Goal: Task Accomplishment & Management: Complete application form

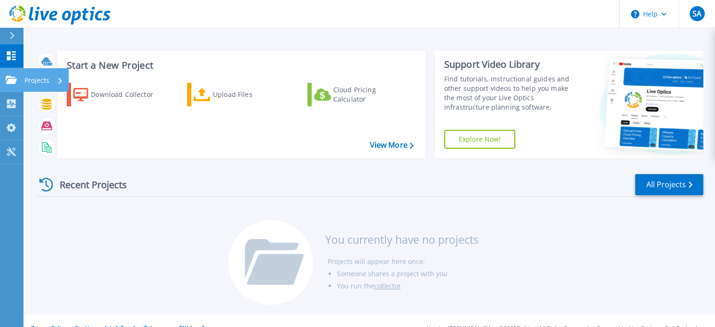
click at [10, 84] on icon at bounding box center [11, 80] width 11 height 8
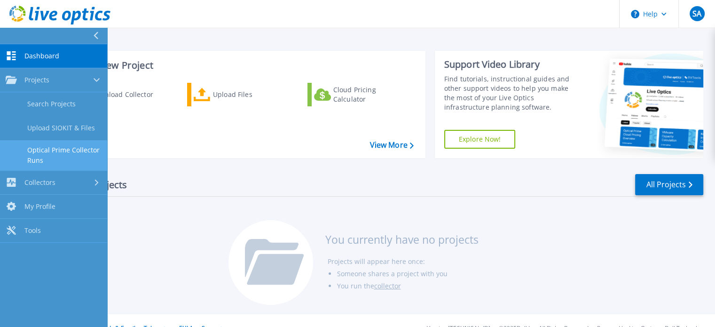
click at [68, 156] on link "Optical Prime Collector Runs" at bounding box center [53, 155] width 107 height 30
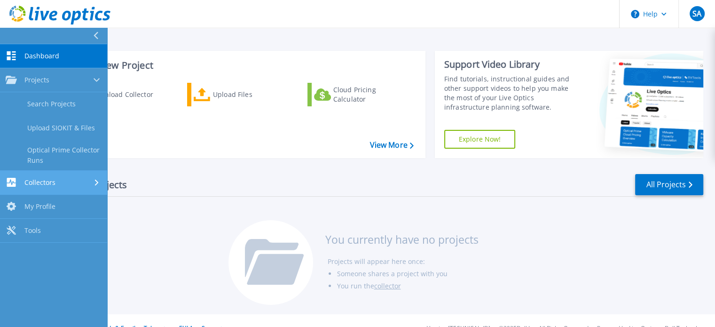
click at [82, 184] on div "Collectors" at bounding box center [54, 182] width 96 height 9
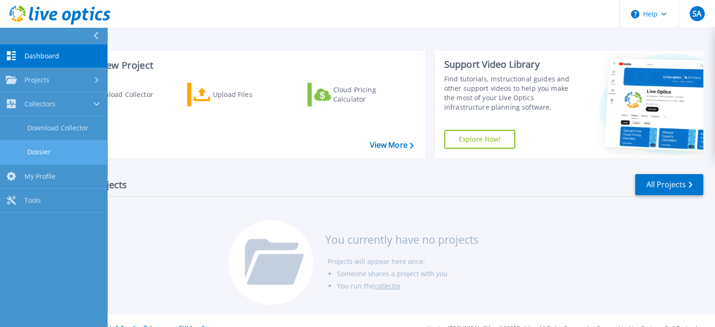
click at [56, 153] on link "Dossier" at bounding box center [53, 152] width 107 height 24
click at [98, 31] on div at bounding box center [99, 36] width 15 height 16
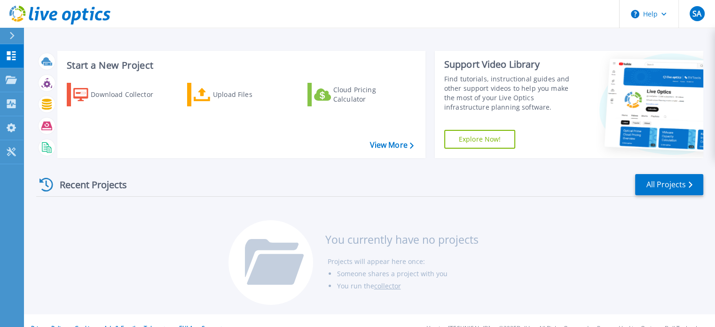
click at [4, 32] on button at bounding box center [12, 36] width 24 height 16
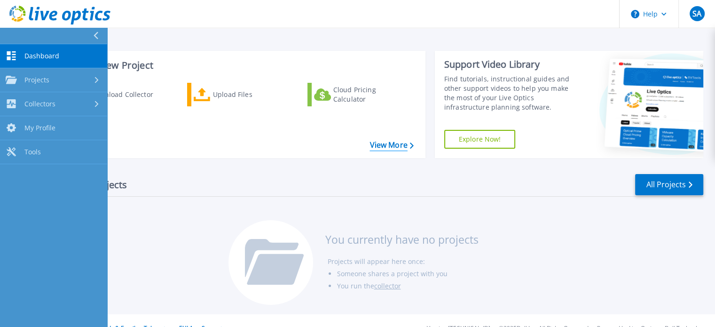
click at [386, 145] on link "View More" at bounding box center [391, 145] width 44 height 9
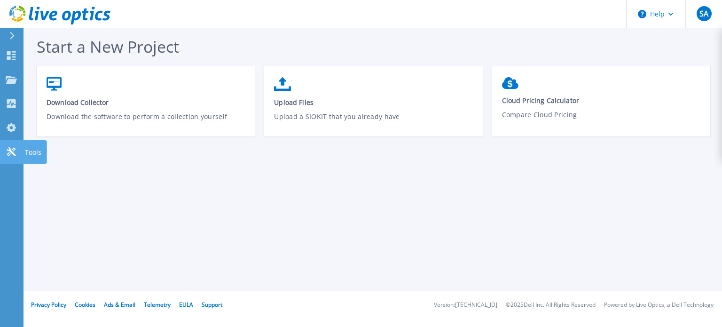
click at [10, 149] on icon at bounding box center [11, 151] width 9 height 9
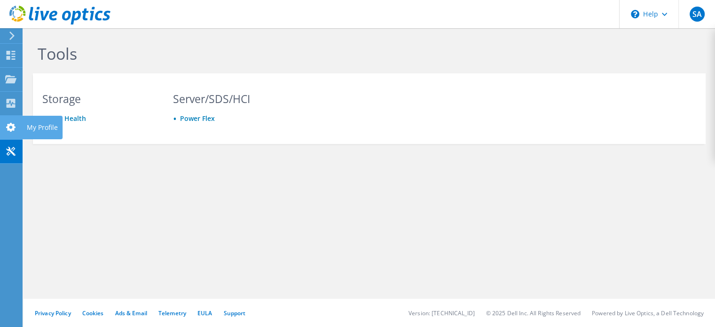
click at [10, 125] on use at bounding box center [10, 127] width 9 height 9
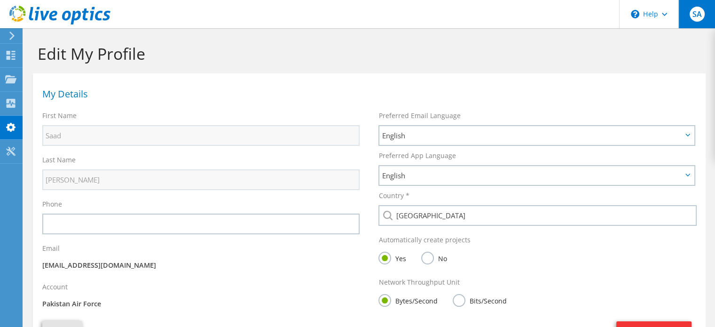
click at [696, 21] on span "SA" at bounding box center [696, 14] width 15 height 15
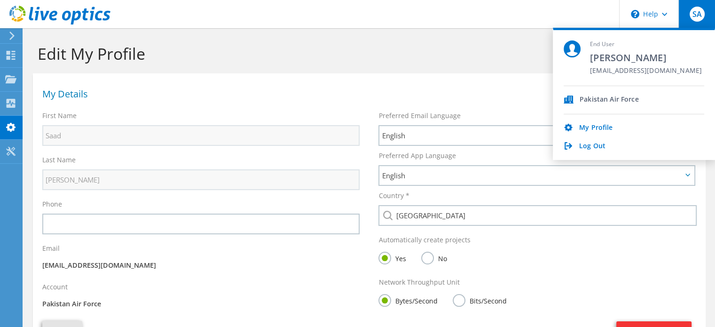
click at [518, 47] on h1 "Edit My Profile" at bounding box center [367, 54] width 658 height 20
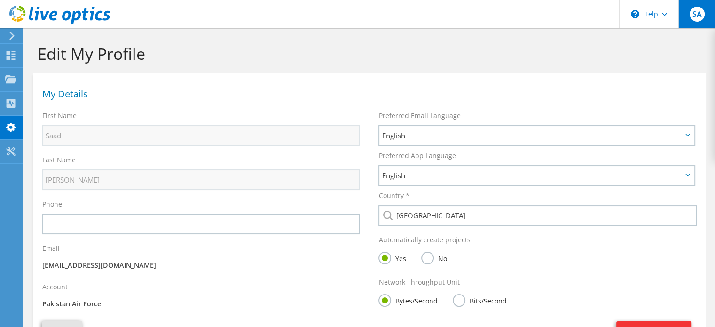
click at [698, 15] on span "SA" at bounding box center [696, 14] width 15 height 15
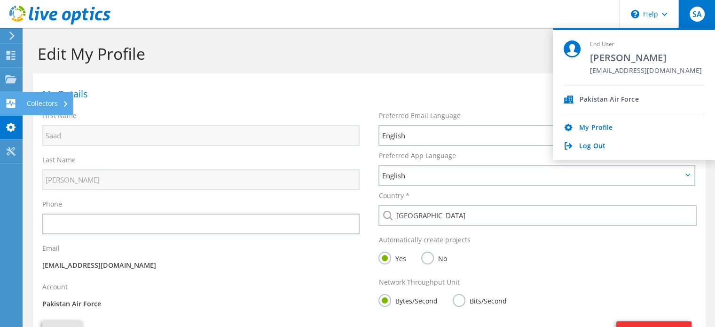
click at [41, 102] on div "Collectors" at bounding box center [47, 104] width 51 height 24
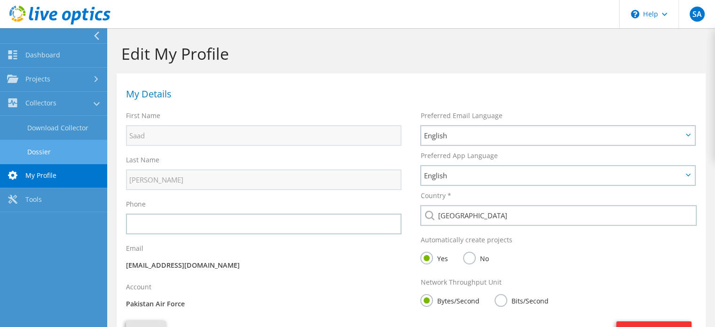
click at [54, 152] on link "Dossier" at bounding box center [53, 152] width 107 height 24
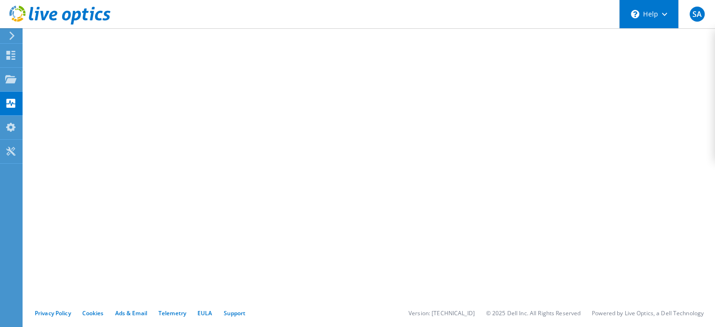
click at [670, 14] on div "\n Help" at bounding box center [648, 14] width 59 height 28
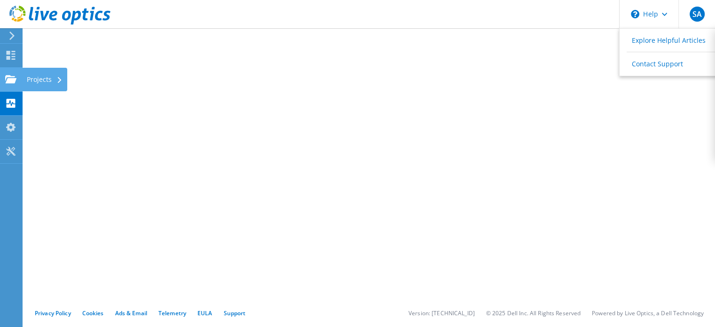
click at [29, 78] on div "Projects" at bounding box center [44, 80] width 45 height 24
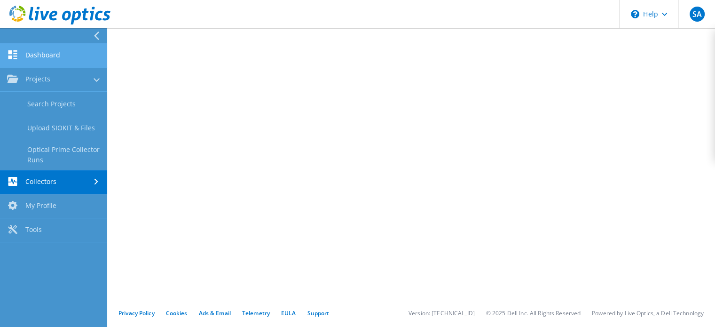
click at [54, 58] on link "Dashboard" at bounding box center [53, 56] width 107 height 24
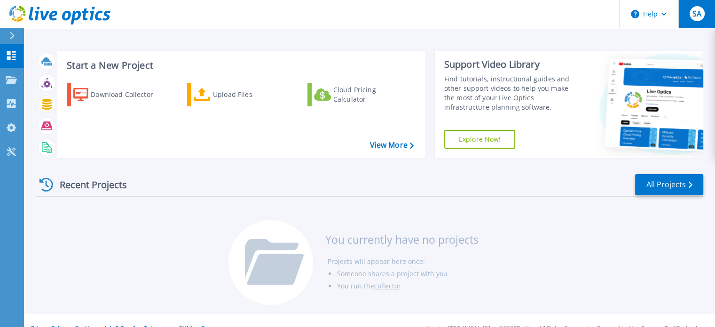
click at [692, 16] on span "SA" at bounding box center [696, 14] width 9 height 8
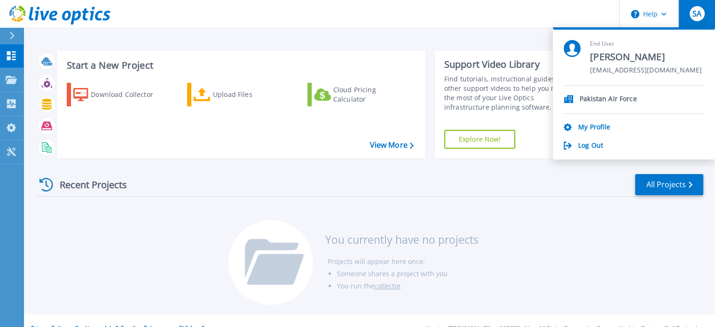
click at [611, 103] on p "Pakistan Air Force" at bounding box center [608, 99] width 57 height 9
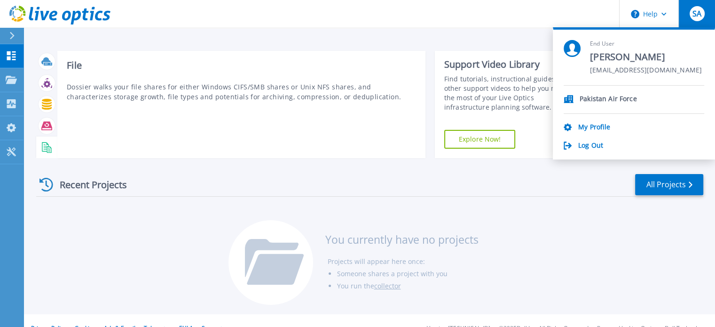
click at [46, 149] on rect at bounding box center [46, 149] width 4 height 0
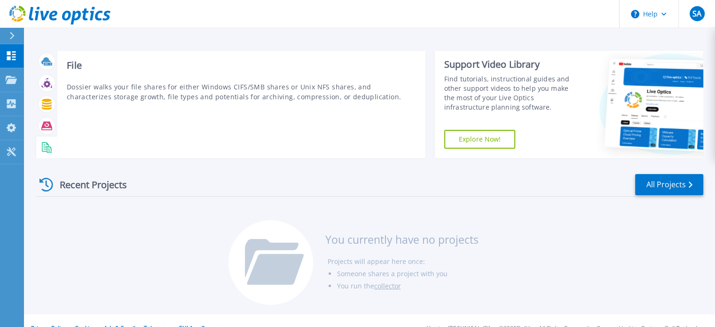
click at [46, 149] on rect at bounding box center [46, 149] width 4 height 0
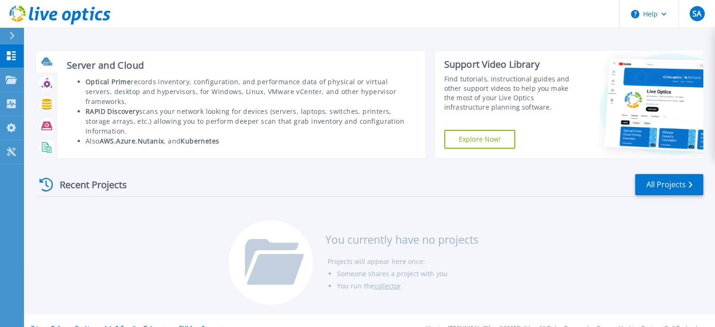
click at [46, 66] on icon at bounding box center [46, 61] width 11 height 11
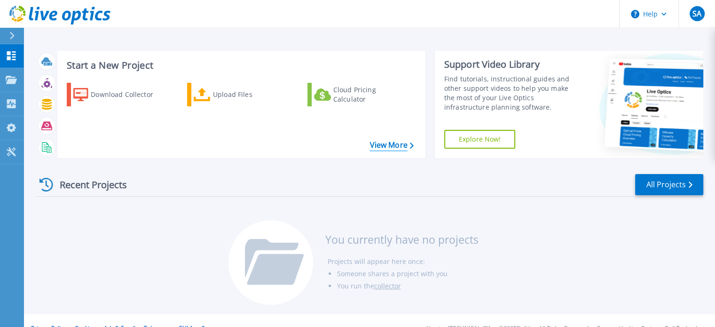
click at [387, 146] on link "View More" at bounding box center [391, 145] width 44 height 9
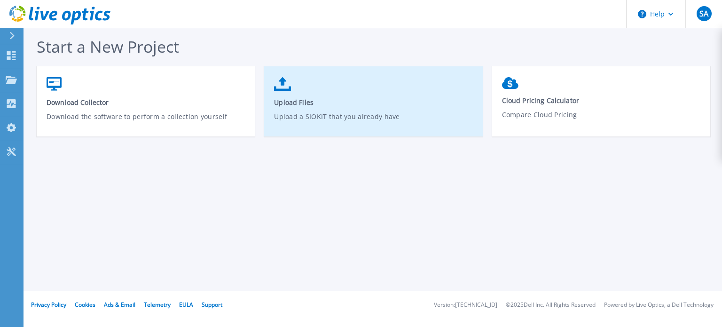
click at [276, 111] on p "Upload a SIOKIT that you already have" at bounding box center [373, 122] width 199 height 22
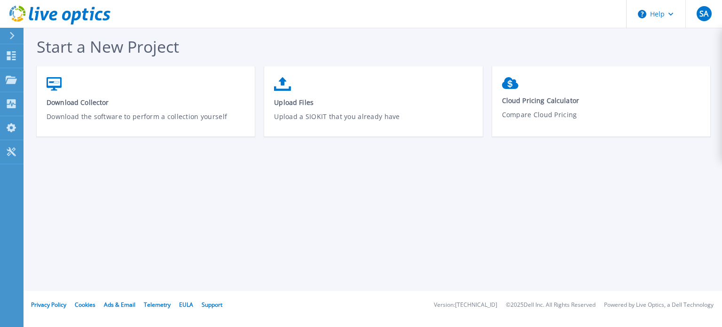
click at [14, 35] on icon at bounding box center [12, 36] width 5 height 8
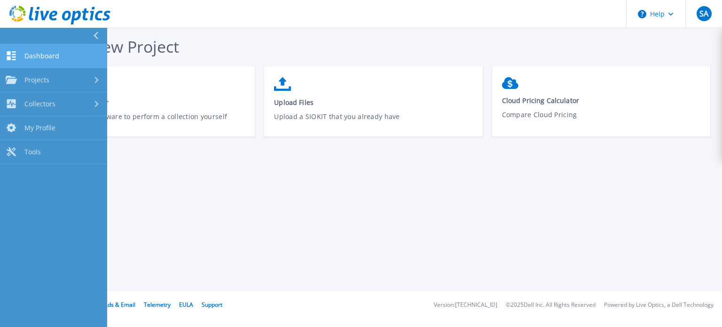
click at [48, 54] on span "Dashboard" at bounding box center [41, 56] width 35 height 8
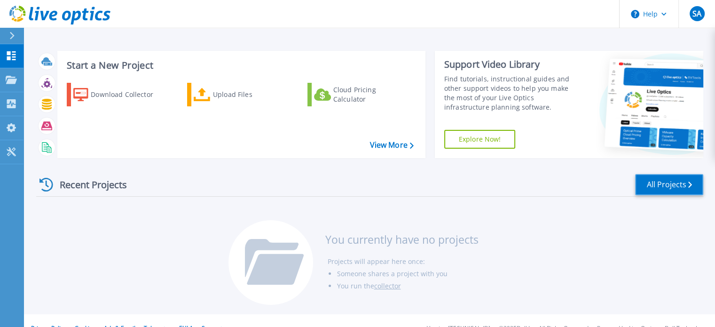
click at [646, 177] on link "All Projects" at bounding box center [669, 184] width 68 height 21
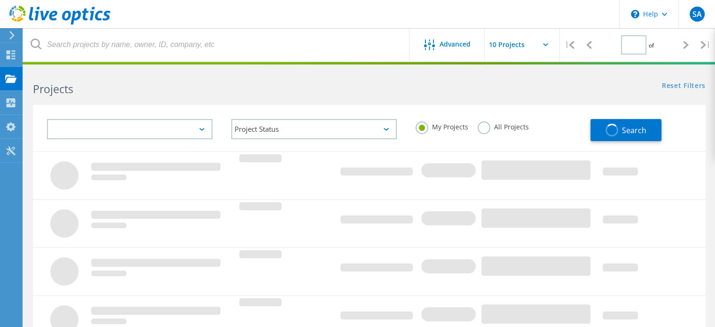
type input "1"
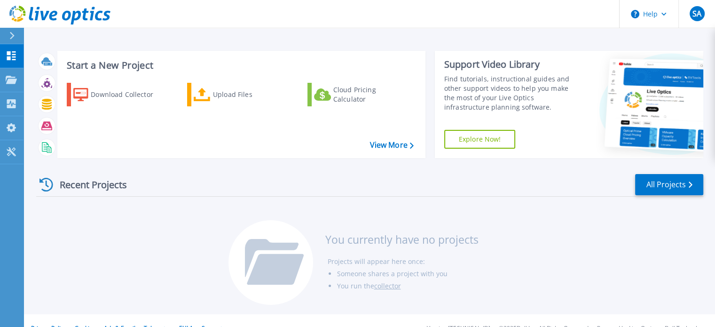
click at [15, 37] on div at bounding box center [15, 36] width 15 height 16
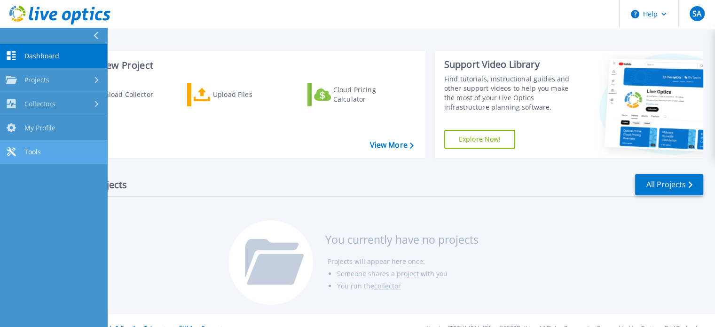
click at [78, 152] on link "Tools Tools" at bounding box center [53, 152] width 107 height 24
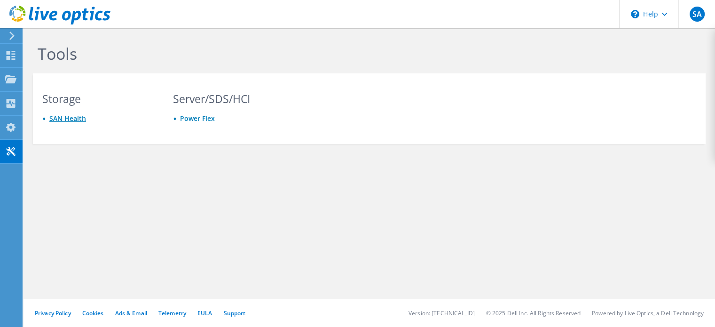
click at [73, 119] on link "SAN Health" at bounding box center [67, 118] width 37 height 9
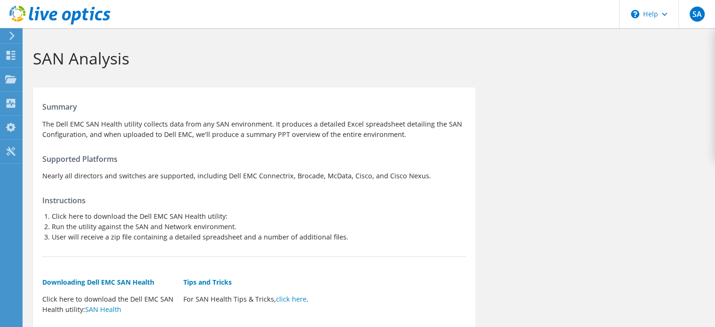
click at [10, 37] on icon at bounding box center [11, 35] width 7 height 8
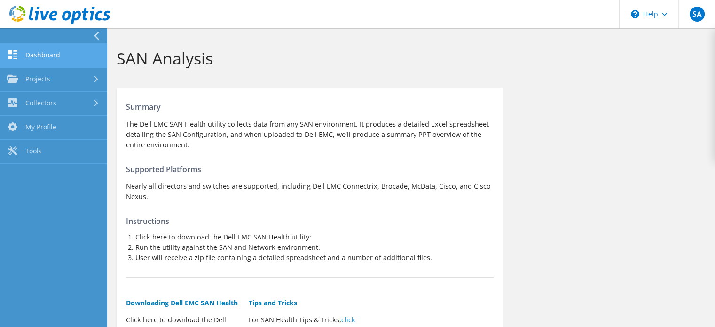
click at [36, 55] on link "Dashboard" at bounding box center [53, 56] width 107 height 24
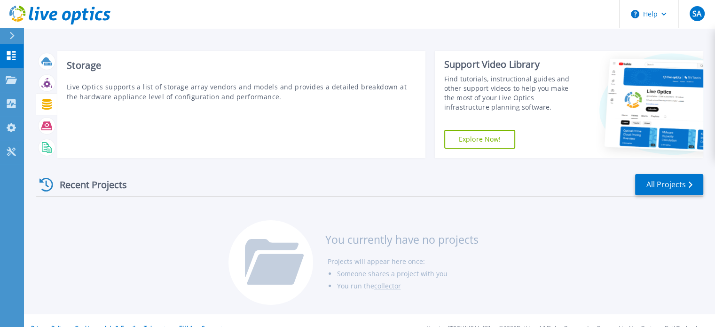
click at [43, 84] on icon at bounding box center [46, 83] width 11 height 11
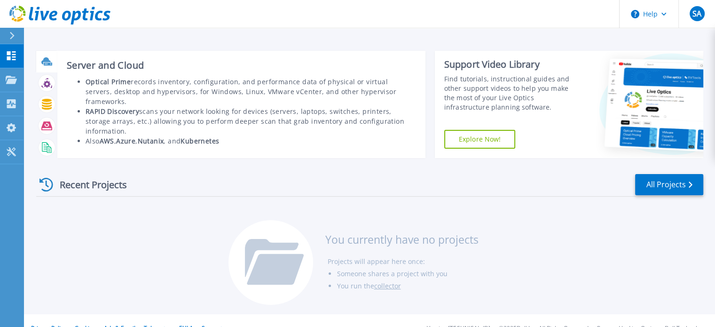
click at [49, 61] on icon at bounding box center [45, 60] width 9 height 7
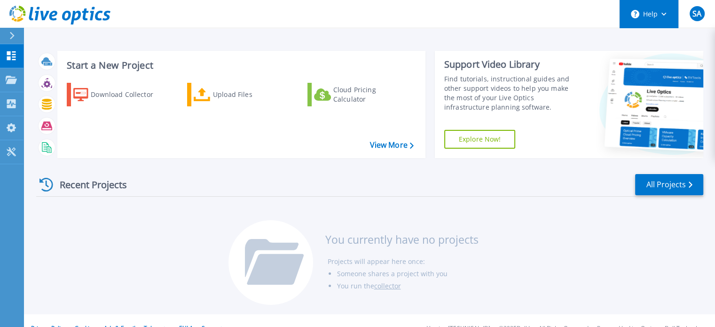
click at [649, 20] on button "Help" at bounding box center [648, 14] width 59 height 28
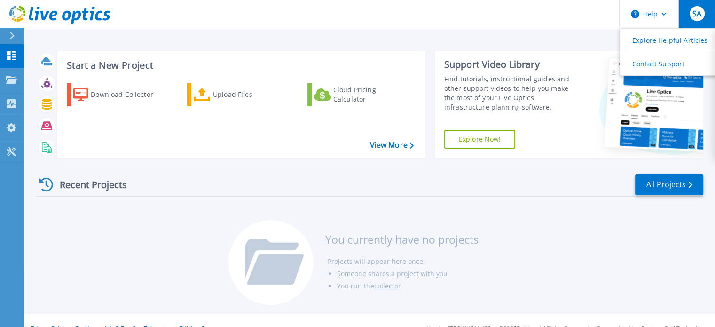
click at [708, 15] on button "SA" at bounding box center [696, 14] width 37 height 28
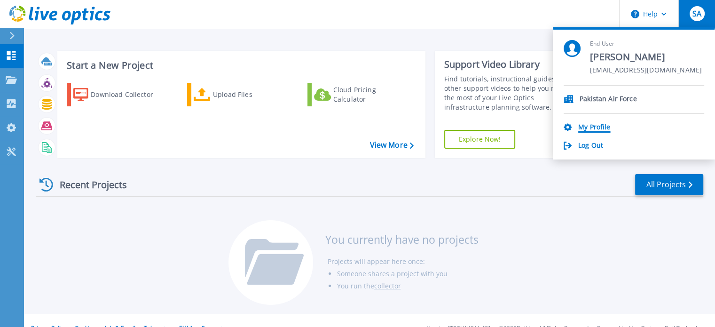
click at [602, 131] on link "My Profile" at bounding box center [594, 127] width 32 height 9
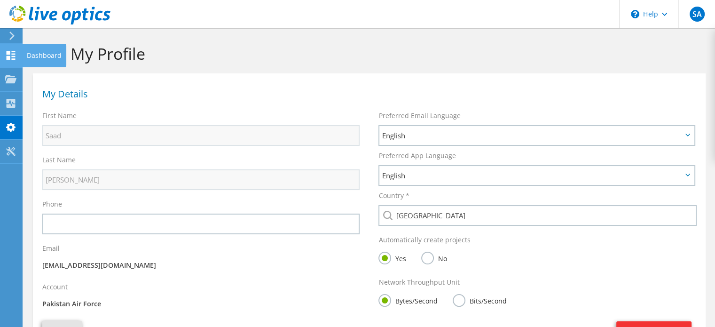
click at [12, 55] on use at bounding box center [11, 55] width 9 height 9
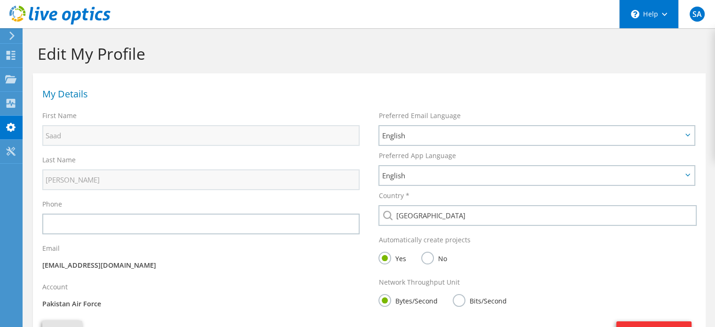
click at [663, 14] on use at bounding box center [664, 14] width 5 height 3
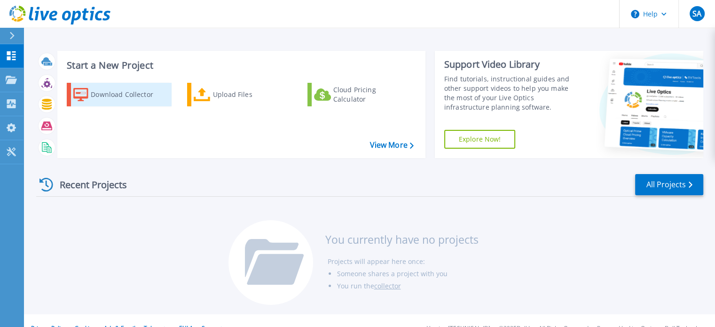
click at [103, 90] on div "Download Collector" at bounding box center [128, 94] width 75 height 19
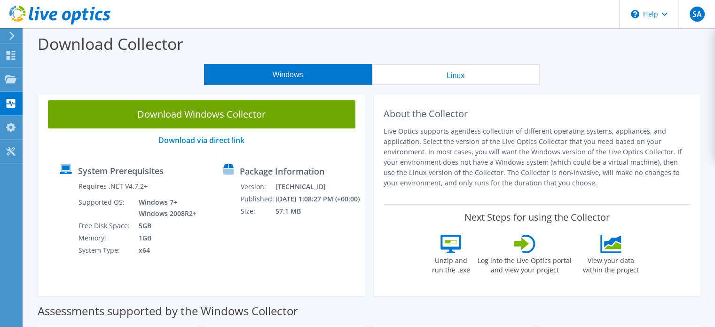
click at [441, 73] on button "Linux" at bounding box center [456, 74] width 168 height 21
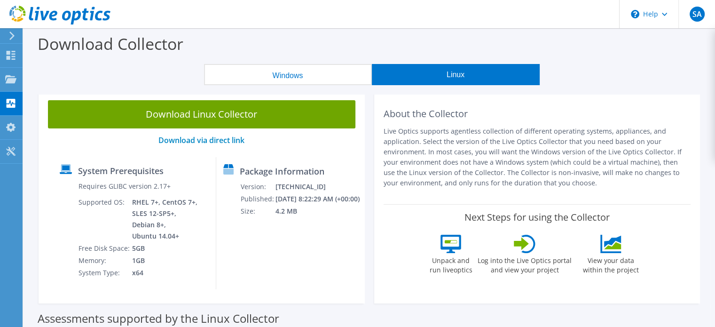
click at [323, 72] on button "Windows" at bounding box center [288, 74] width 168 height 21
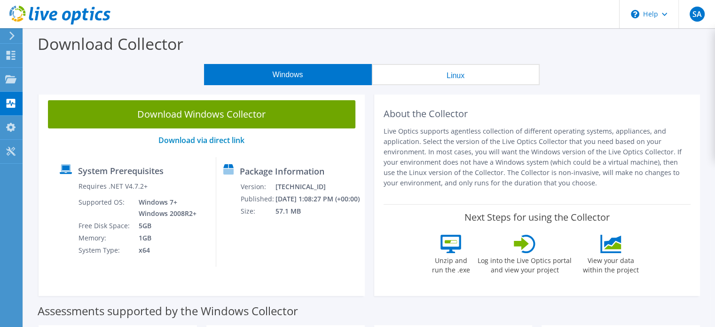
click at [427, 76] on button "Linux" at bounding box center [456, 74] width 168 height 21
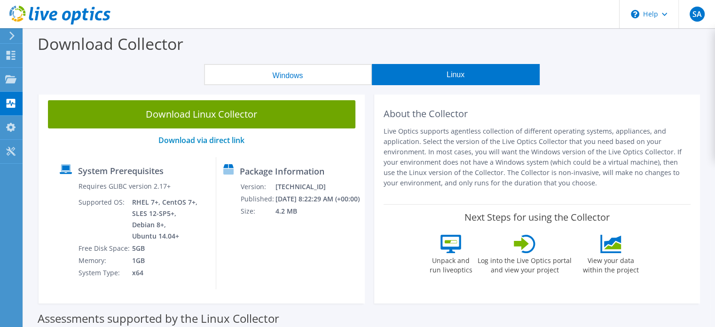
click at [323, 73] on button "Windows" at bounding box center [288, 74] width 168 height 21
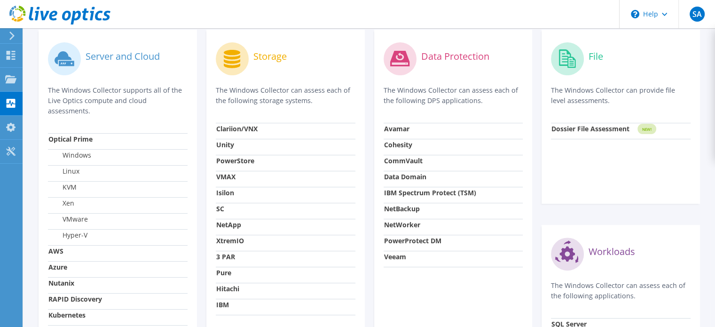
scroll to position [376, 0]
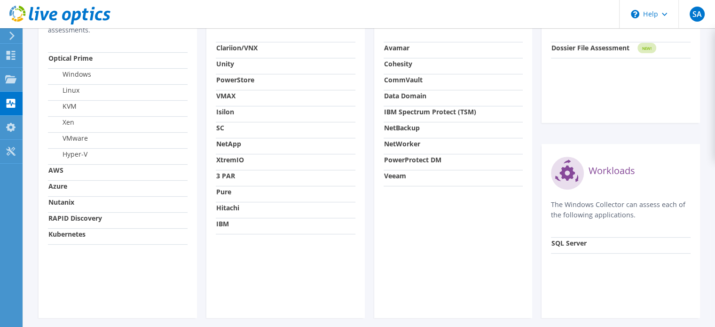
click at [232, 60] on strong "Unity" at bounding box center [225, 63] width 18 height 9
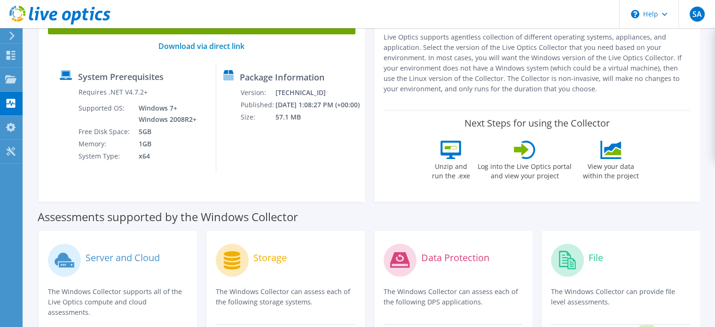
scroll to position [0, 0]
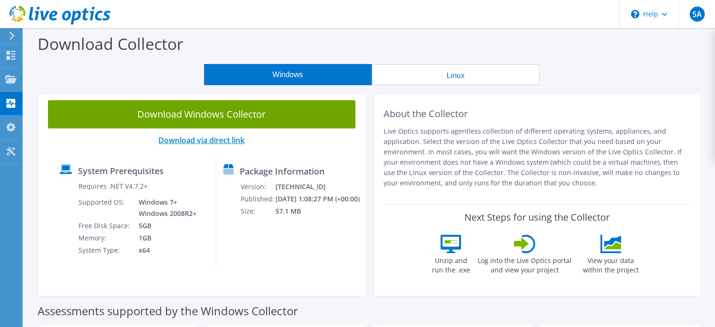
click at [215, 139] on link "Download via direct link" at bounding box center [201, 140] width 86 height 10
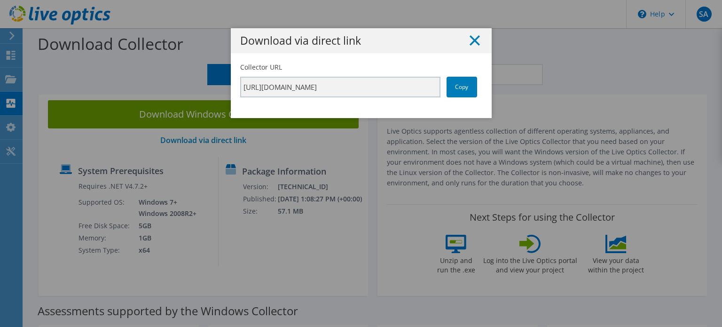
click at [472, 39] on line at bounding box center [474, 40] width 9 height 9
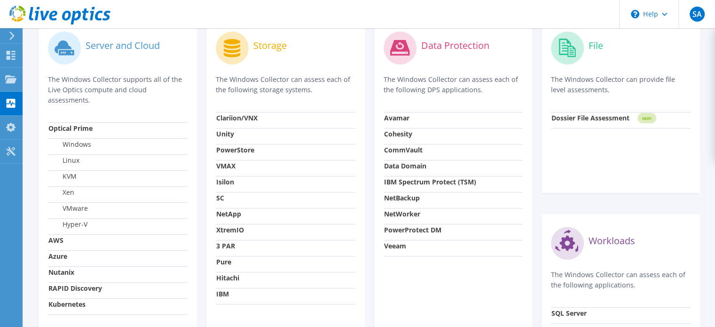
scroll to position [274, 0]
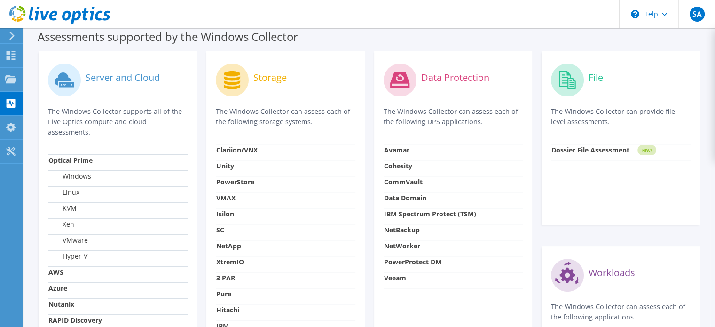
click at [76, 159] on strong "Optical Prime" at bounding box center [70, 160] width 44 height 9
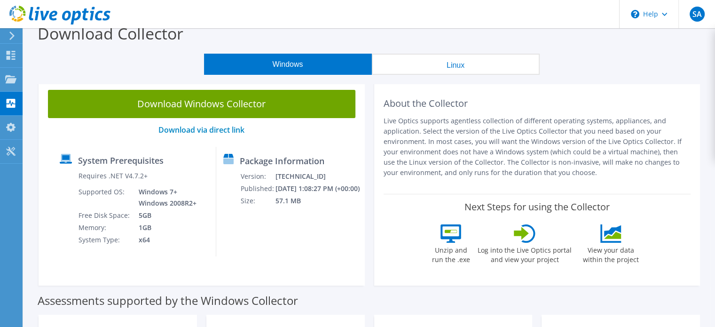
scroll to position [0, 0]
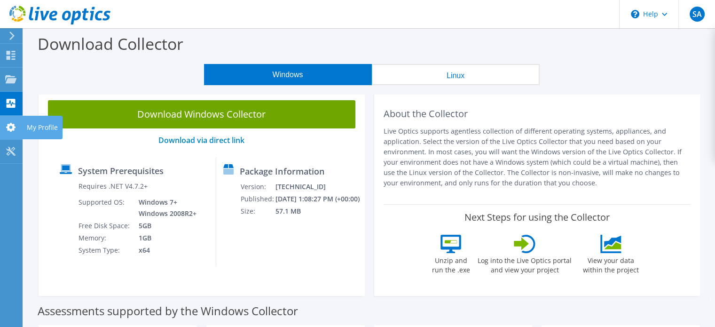
click at [15, 131] on icon at bounding box center [10, 127] width 11 height 9
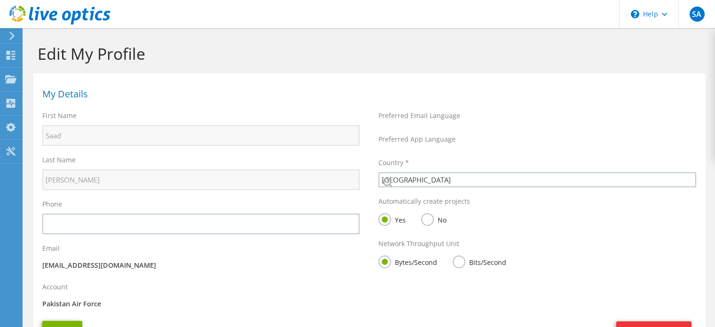
select select "172"
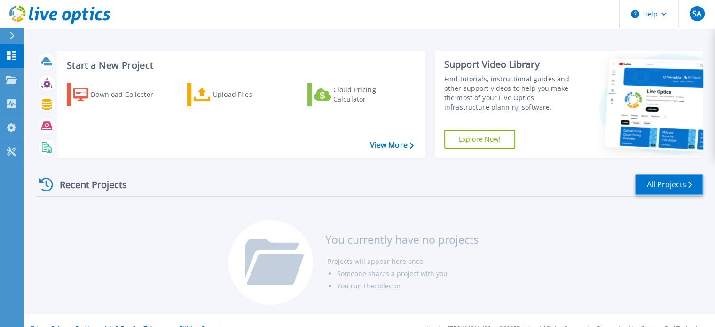
click at [670, 188] on link "All Projects" at bounding box center [669, 184] width 68 height 21
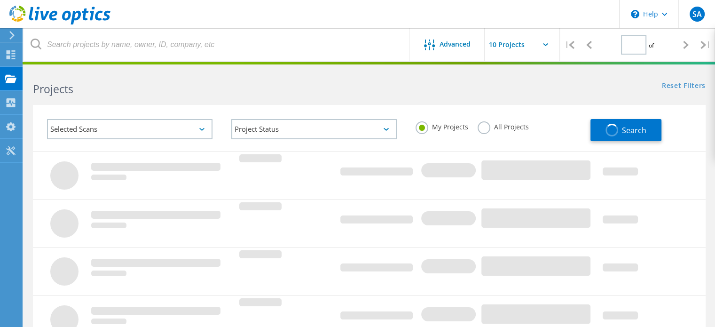
type input "1"
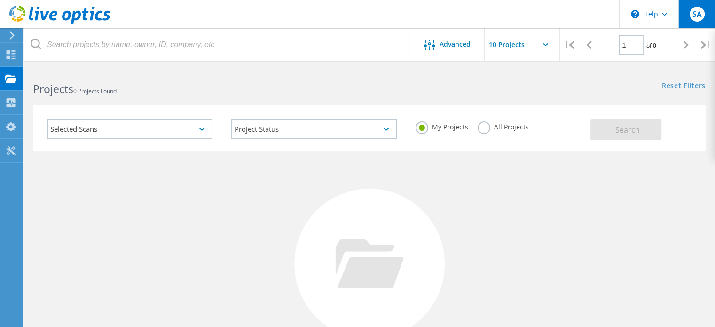
click at [684, 18] on div "SA" at bounding box center [696, 14] width 37 height 28
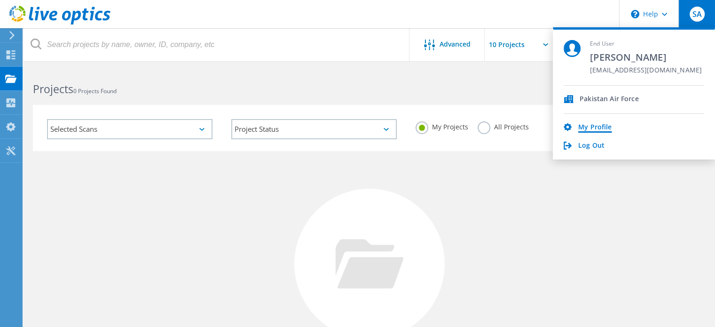
click at [598, 129] on link "My Profile" at bounding box center [594, 127] width 33 height 9
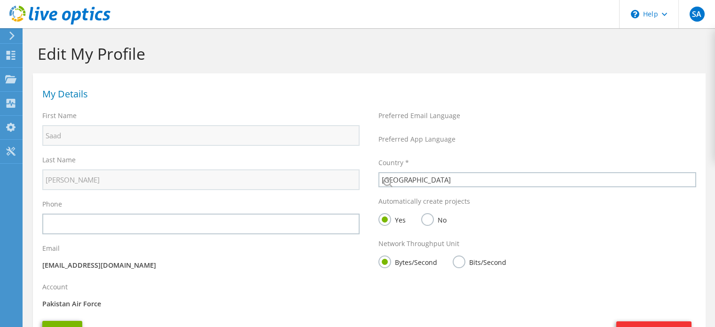
select select "172"
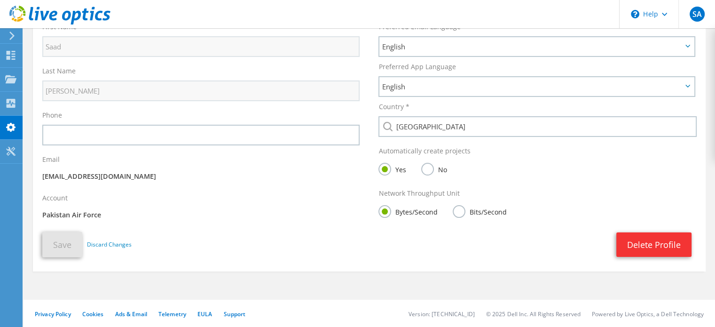
scroll to position [42, 0]
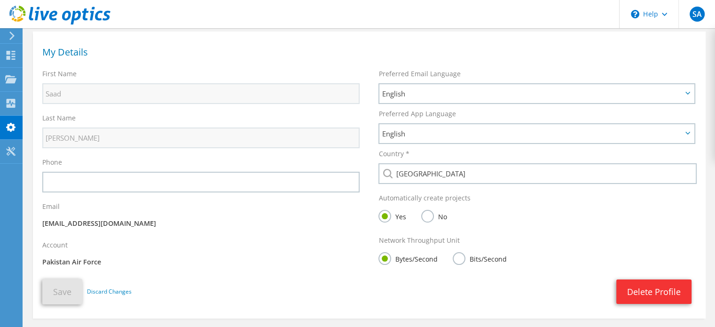
click at [431, 221] on div "No" at bounding box center [436, 218] width 30 height 16
click at [429, 220] on label "No" at bounding box center [433, 216] width 25 height 12
click at [0, 0] on input "No" at bounding box center [0, 0] width 0 height 0
click at [381, 218] on label "Yes" at bounding box center [391, 216] width 27 height 12
click at [0, 0] on input "Yes" at bounding box center [0, 0] width 0 height 0
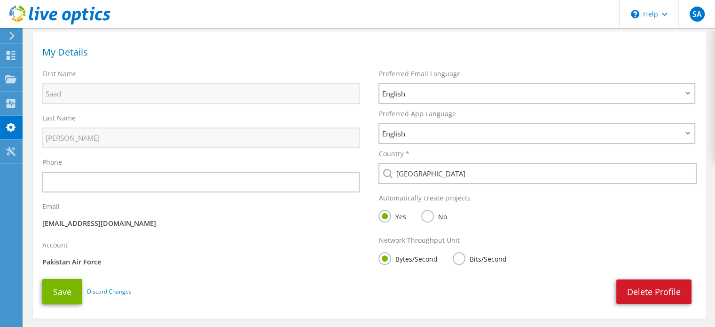
click at [648, 288] on link "Delete Profile" at bounding box center [653, 291] width 75 height 24
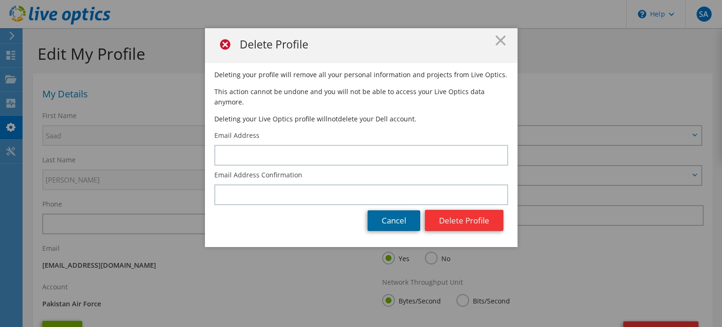
click at [393, 216] on link "Cancel" at bounding box center [394, 220] width 53 height 21
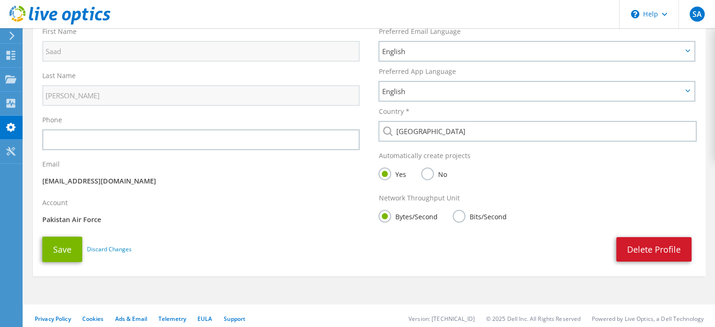
scroll to position [89, 0]
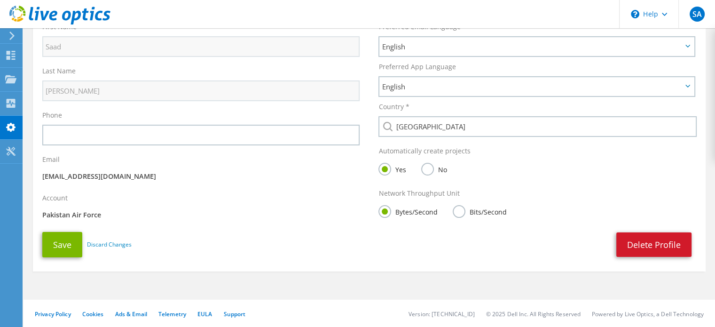
click at [645, 236] on link "Delete Profile" at bounding box center [653, 244] width 75 height 24
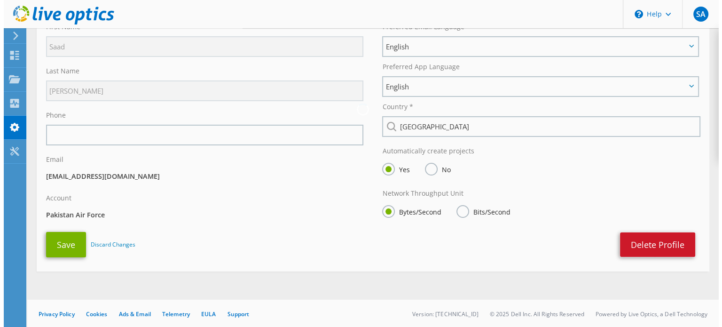
scroll to position [0, 0]
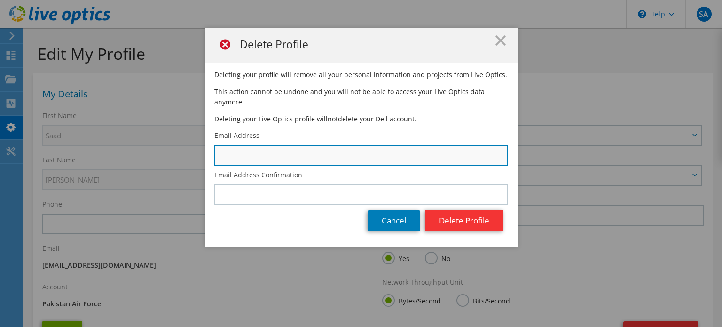
click at [343, 147] on input "text" at bounding box center [361, 155] width 294 height 21
type input "msaad@sbsdistribution.net"
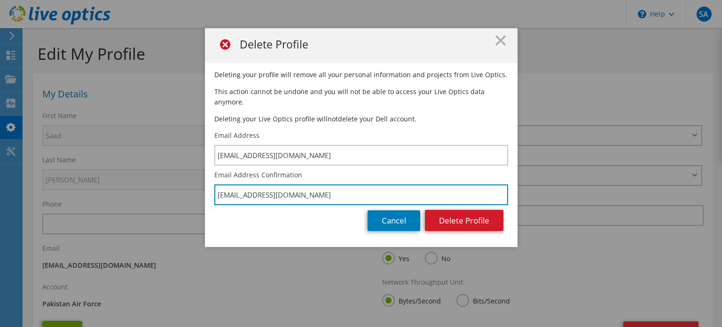
type input "msaad@sbsdistribution.net"
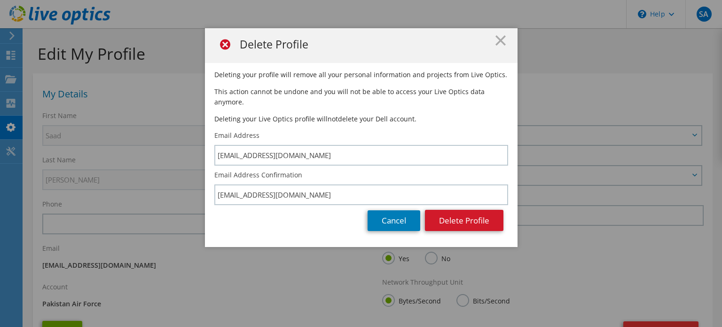
click at [457, 210] on button "Delete Profile" at bounding box center [464, 220] width 78 height 21
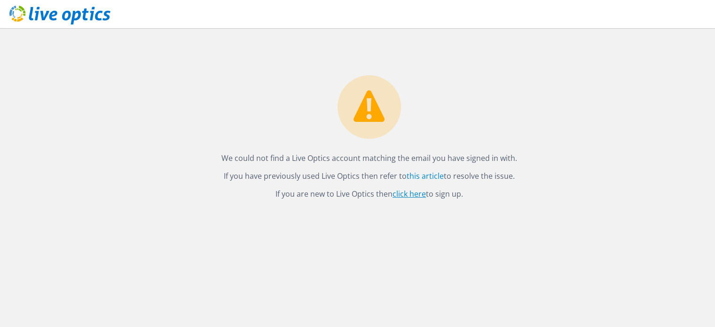
click at [413, 195] on link "click here" at bounding box center [408, 193] width 33 height 10
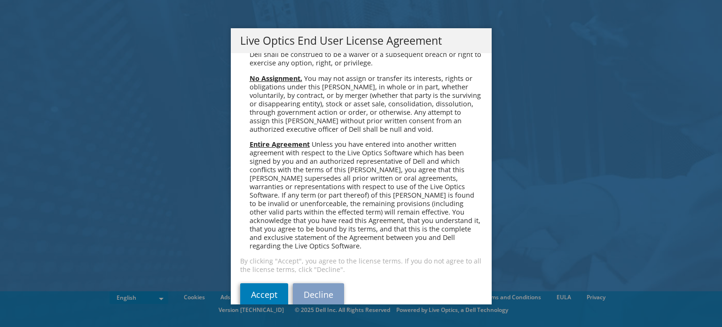
scroll to position [3554, 0]
click at [266, 282] on link "Accept" at bounding box center [264, 293] width 48 height 23
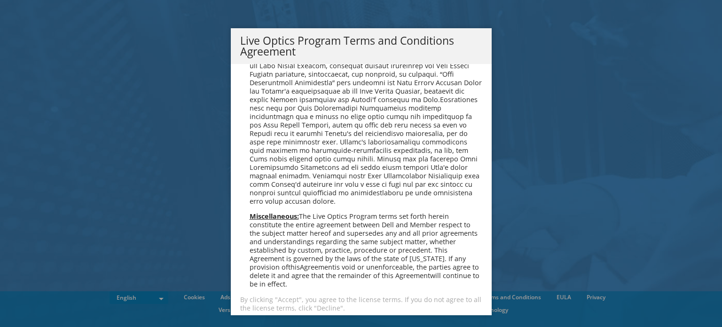
scroll to position [673, 0]
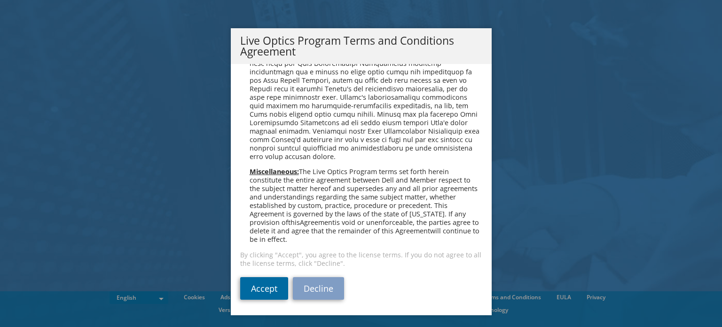
click at [248, 290] on link "Accept" at bounding box center [264, 288] width 48 height 23
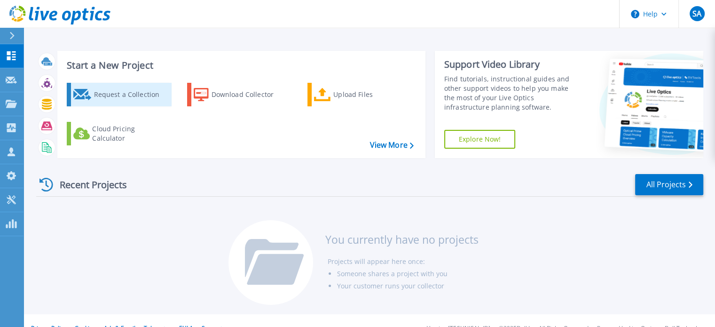
click at [130, 99] on div "Request a Collection" at bounding box center [131, 94] width 75 height 19
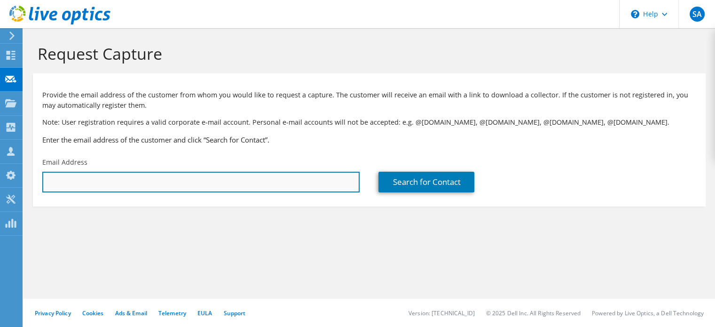
click at [148, 187] on input "text" at bounding box center [200, 182] width 317 height 21
type input "s"
type input "f"
type input "soorty"
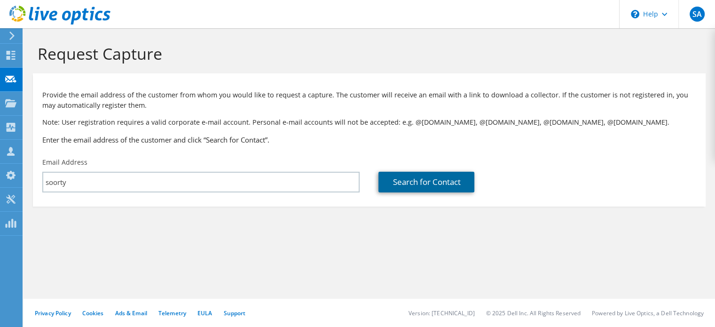
click at [398, 177] on link "Search for Contact" at bounding box center [426, 182] width 96 height 21
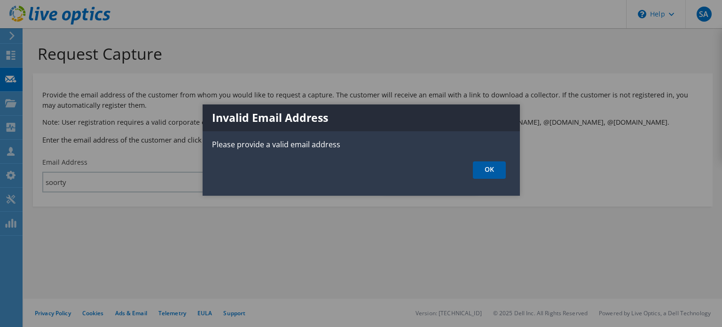
click at [491, 172] on link "OK" at bounding box center [489, 169] width 33 height 17
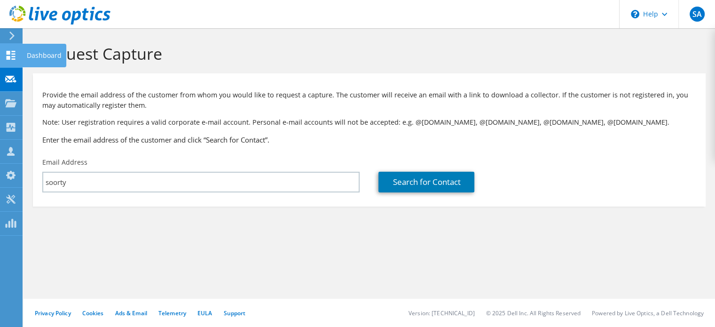
click at [8, 51] on use at bounding box center [11, 55] width 9 height 9
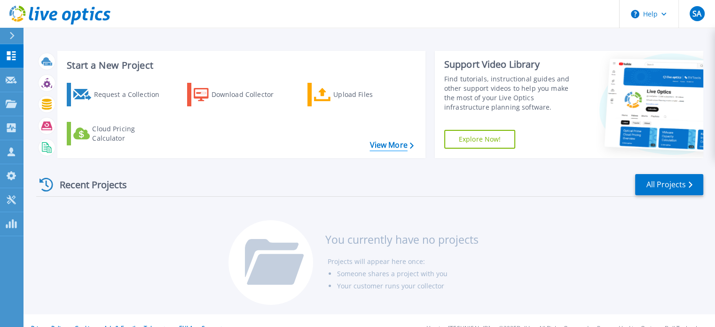
click at [390, 149] on link "View More" at bounding box center [391, 145] width 44 height 9
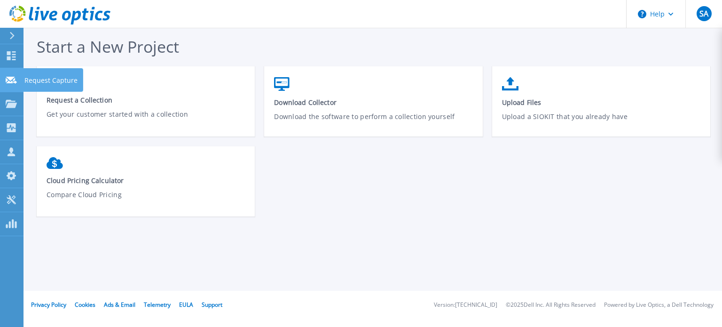
click at [10, 84] on link "Request Capture Request Capture" at bounding box center [12, 80] width 24 height 24
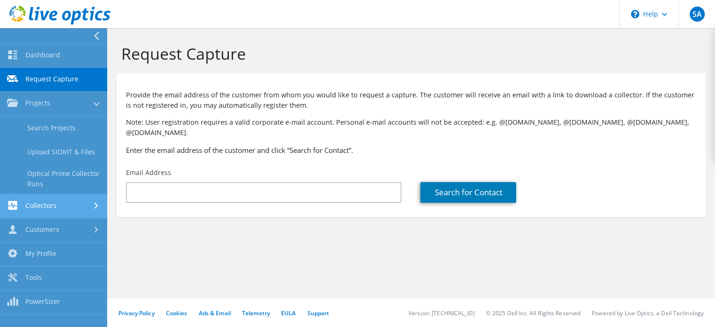
click at [38, 206] on link "Collectors" at bounding box center [53, 206] width 107 height 24
click at [65, 201] on link "Data Domain Local Summary" at bounding box center [53, 203] width 107 height 30
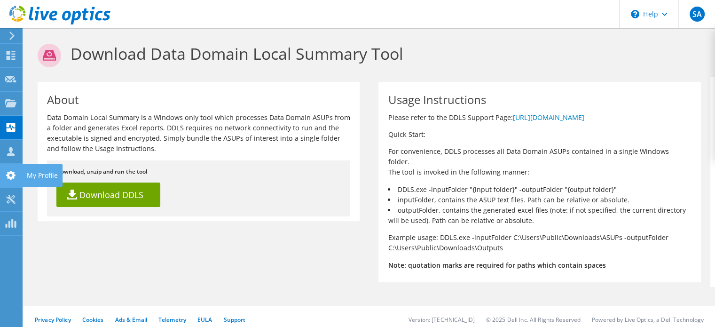
click at [13, 176] on use at bounding box center [10, 175] width 9 height 9
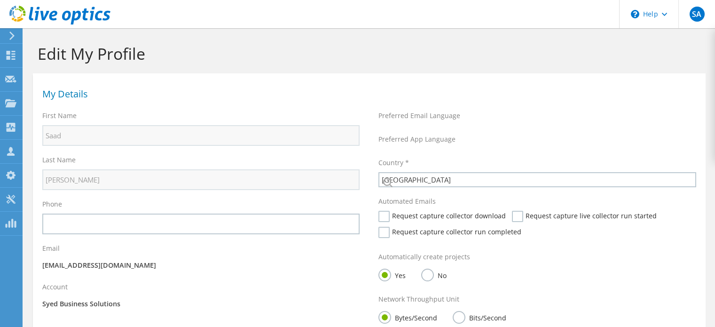
select select "172"
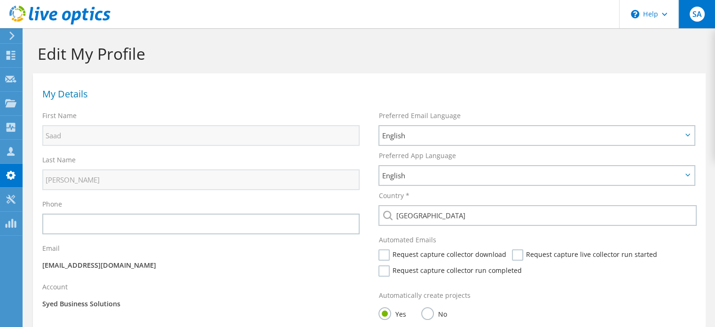
click at [696, 14] on span "SA" at bounding box center [696, 14] width 15 height 15
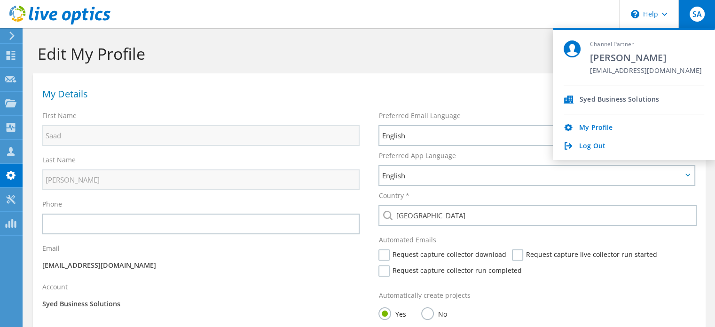
click at [440, 79] on div "My Details" at bounding box center [369, 92] width 673 height 28
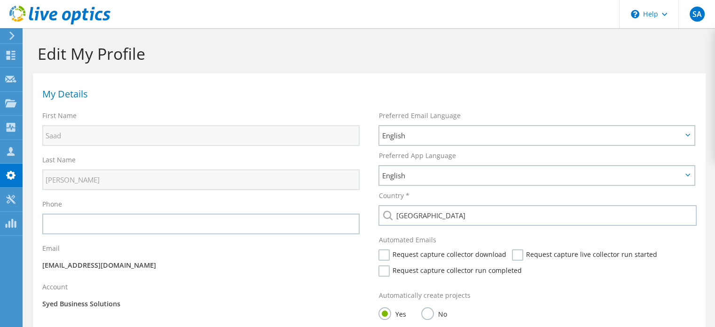
scroll to position [94, 0]
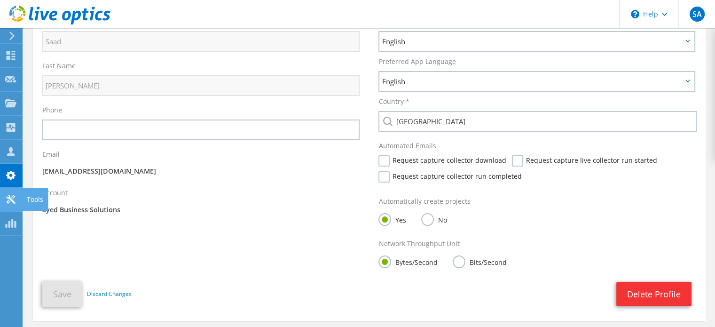
click at [10, 201] on icon at bounding box center [10, 199] width 11 height 9
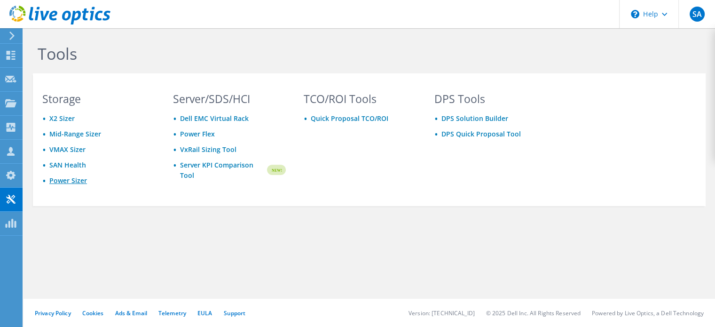
click at [69, 178] on link "Power Sizer" at bounding box center [68, 180] width 38 height 9
click at [10, 226] on icon at bounding box center [10, 223] width 11 height 9
click at [36, 150] on div "Customers" at bounding box center [49, 152] width 54 height 24
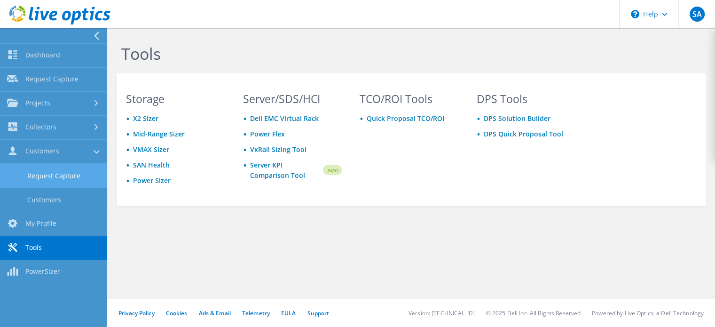
click at [53, 173] on link "Request Capture" at bounding box center [53, 176] width 107 height 24
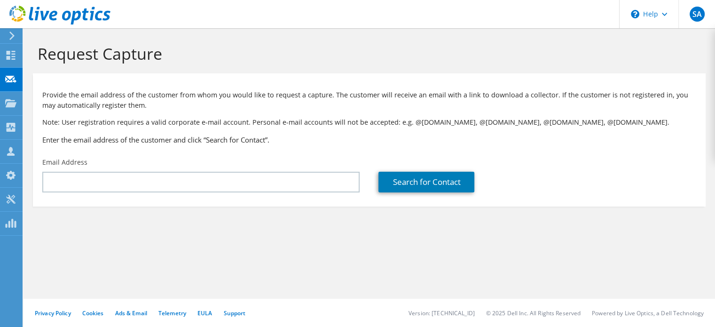
click at [148, 171] on div "Email Address" at bounding box center [201, 175] width 336 height 44
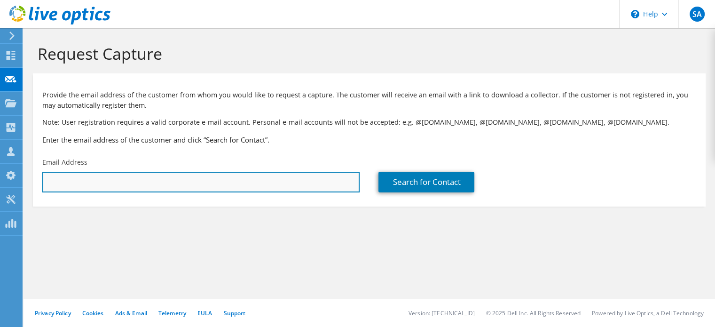
click at [141, 183] on input "text" at bounding box center [200, 182] width 317 height 21
paste input "'Farooq Misbah (Group Manager ICT - Data Center)' <farooq.misbah@soorty.com>"
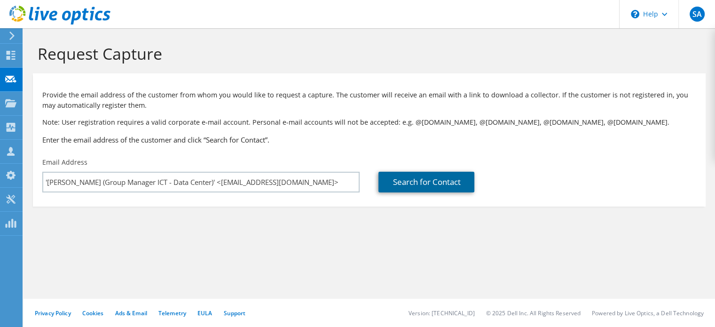
click at [421, 181] on link "Search for Contact" at bounding box center [426, 182] width 96 height 21
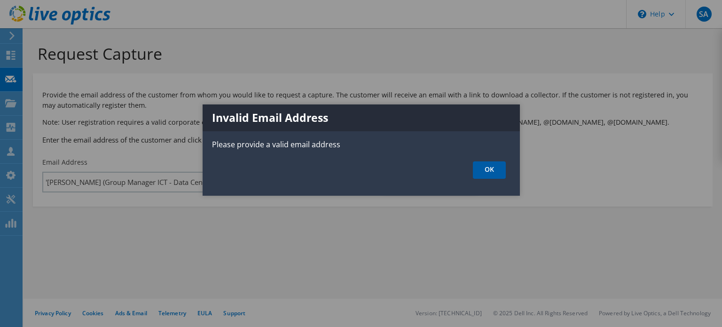
click at [503, 174] on link "OK" at bounding box center [489, 169] width 33 height 17
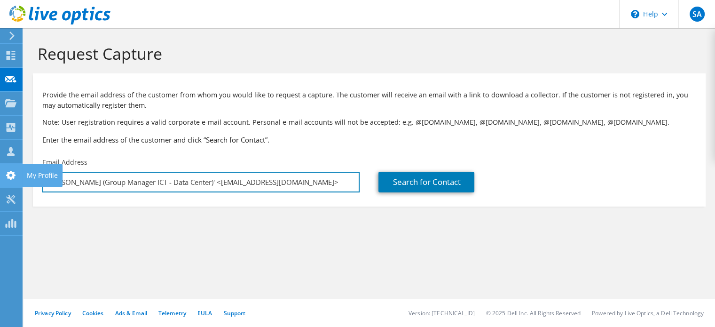
drag, startPoint x: 218, startPoint y: 184, endPoint x: 0, endPoint y: 164, distance: 219.0
click at [0, 164] on div "SA Channel Partner Saad Ali msaad@sbsdistribution.net Syed Business Solutions M…" at bounding box center [357, 163] width 715 height 327
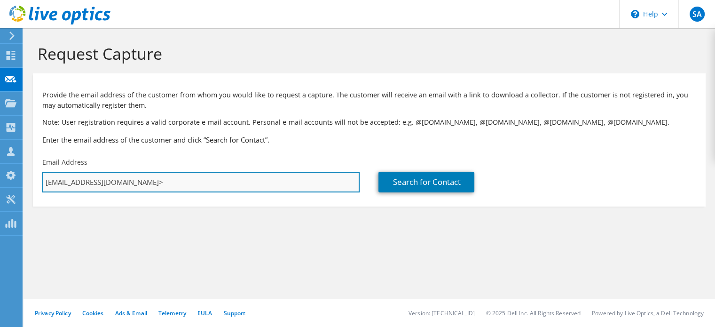
click at [197, 179] on input "farooq.misbah@soorty.com>" at bounding box center [200, 182] width 317 height 21
type input "farooq.misbah@soorty.com"
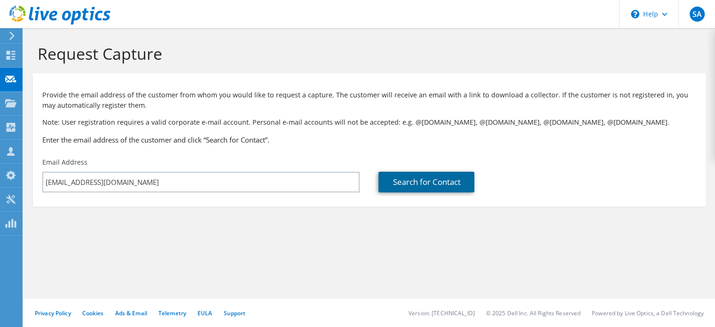
click at [400, 184] on link "Search for Contact" at bounding box center [426, 182] width 96 height 21
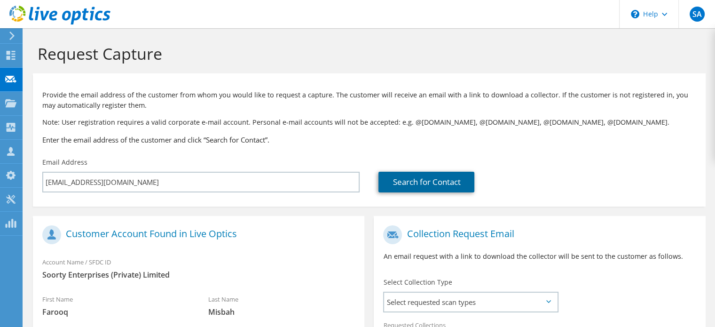
scroll to position [94, 0]
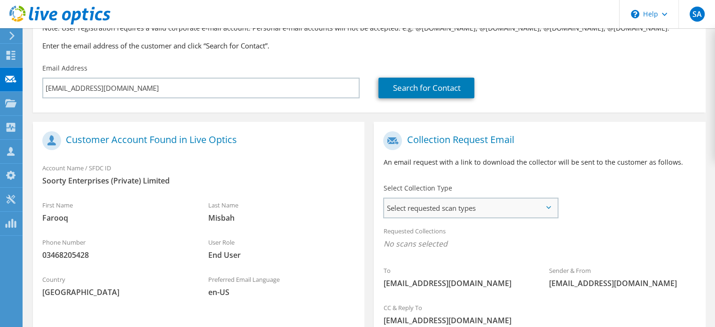
click at [424, 204] on span "Select requested scan types" at bounding box center [470, 207] width 173 height 19
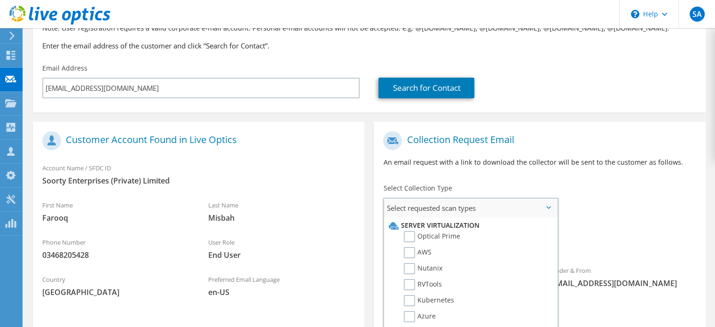
click at [424, 204] on span "Select requested scan types" at bounding box center [470, 207] width 173 height 19
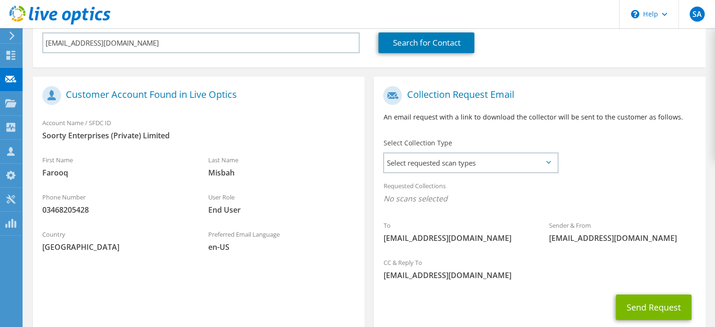
scroll to position [198, 0]
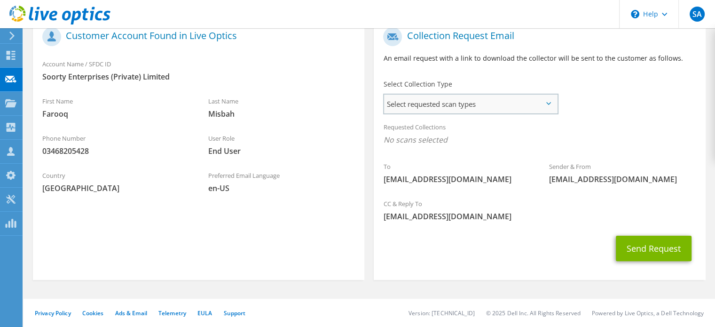
click at [414, 110] on span "Select requested scan types" at bounding box center [470, 103] width 173 height 19
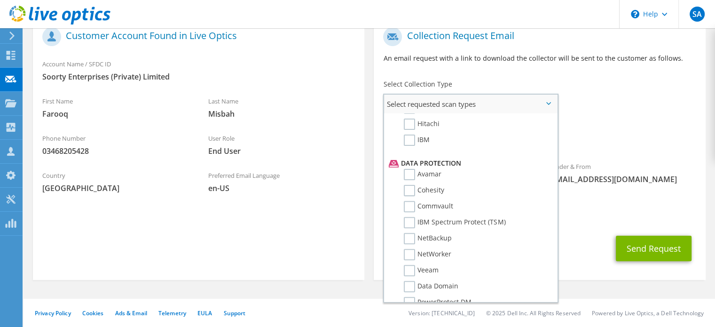
scroll to position [434, 0]
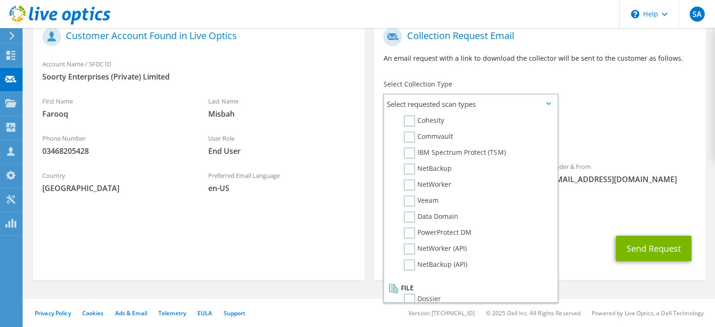
click at [216, 221] on section "Customer Account Found in Live Optics Account Name / SFDC ID Soorty Enterprises…" at bounding box center [198, 149] width 331 height 262
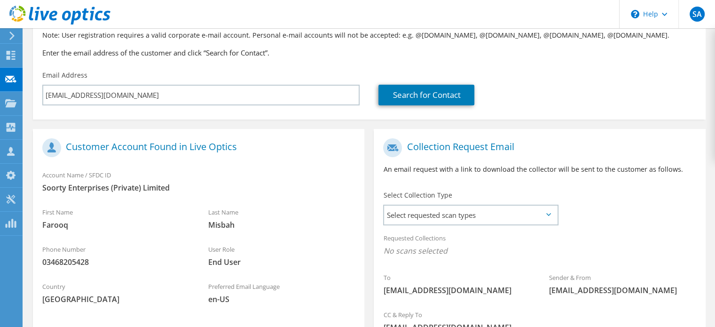
scroll to position [10, 0]
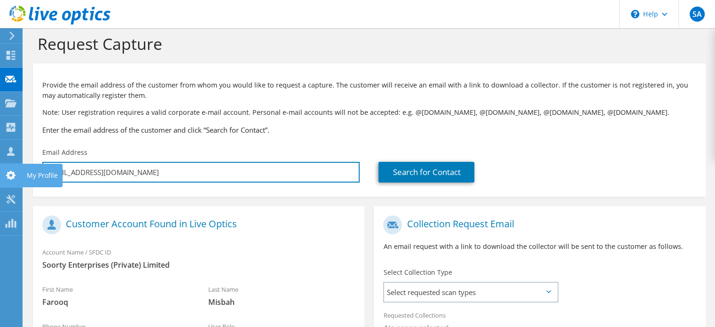
drag, startPoint x: 160, startPoint y: 178, endPoint x: 0, endPoint y: 176, distance: 160.3
click at [0, 176] on div "SA Channel Partner Saad Ali msaad@sbsdistribution.net Syed Business Solutions M…" at bounding box center [357, 252] width 715 height 525
click at [166, 171] on input "farooq.misbah@soorty.com" at bounding box center [200, 172] width 317 height 21
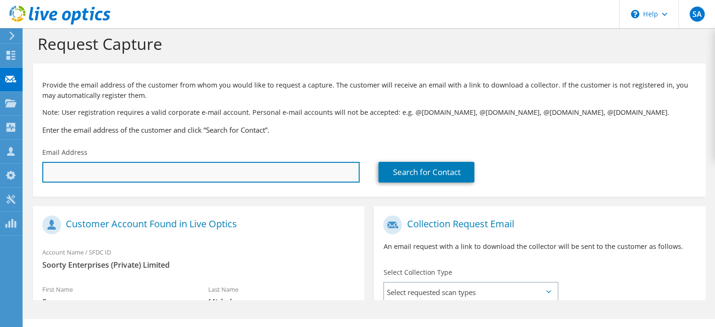
scroll to position [0, 0]
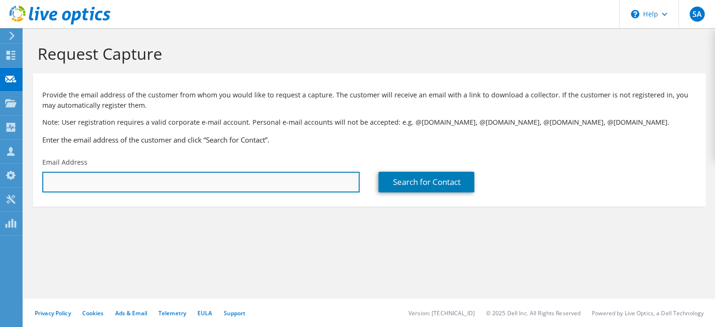
click at [159, 181] on input "text" at bounding box center [200, 182] width 317 height 21
paste input "'Sheraz Agha (Group General Manager ICT)' <sheraz.agha@soorty.com>"
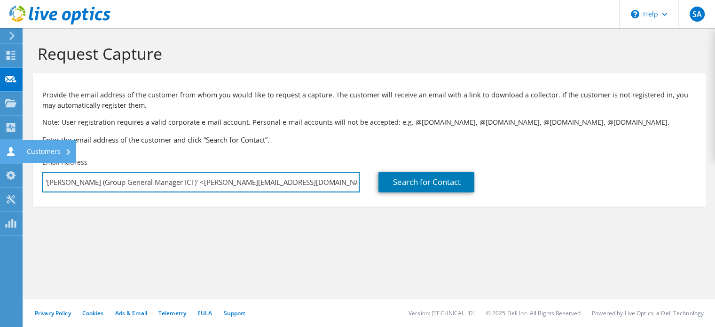
drag, startPoint x: 192, startPoint y: 181, endPoint x: 0, endPoint y: 160, distance: 192.9
click at [0, 160] on div "SA Channel Partner Saad Ali msaad@sbsdistribution.net Syed Business Solutions M…" at bounding box center [357, 163] width 715 height 327
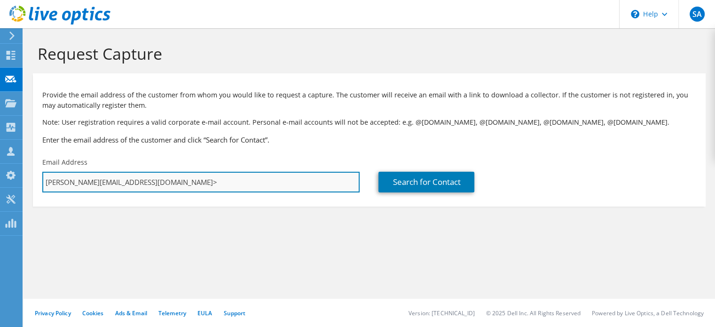
click at [188, 182] on input "sheraz.agha@soorty.com>" at bounding box center [200, 182] width 317 height 21
type input "sheraz.agha@soorty.com"
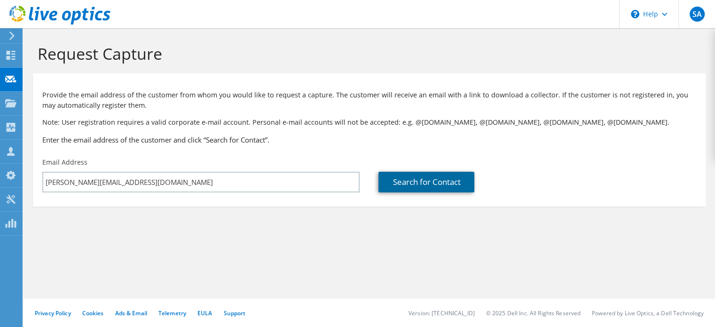
click at [415, 185] on link "Search for Contact" at bounding box center [426, 182] width 96 height 21
type input "Soorty Enterprises (Private) Limited"
type input "Sheraz"
type input "Agha"
type input "Pakistan"
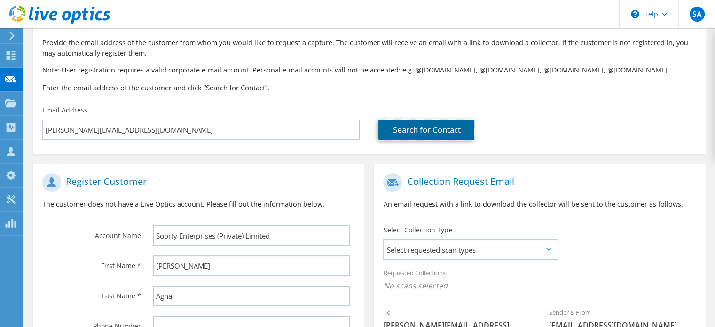
scroll to position [188, 0]
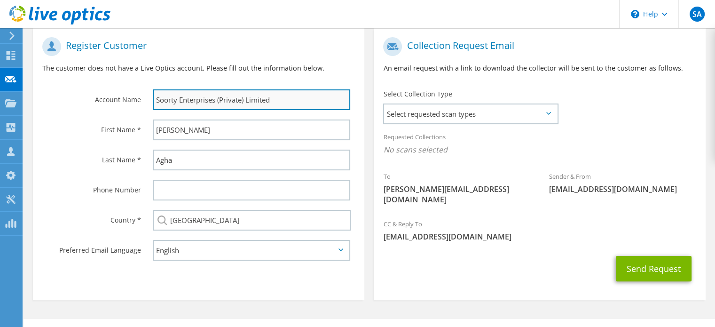
click at [239, 106] on input "Soorty Enterprises (Private) Limited" at bounding box center [251, 99] width 197 height 21
click at [156, 266] on section "Register Customer The customer does not have a Live Optics account. Please fill…" at bounding box center [198, 164] width 331 height 272
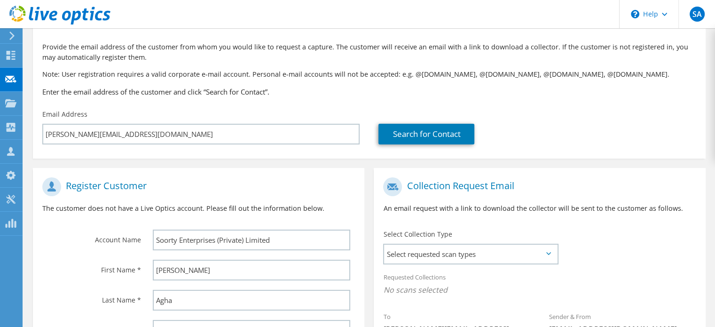
scroll to position [0, 0]
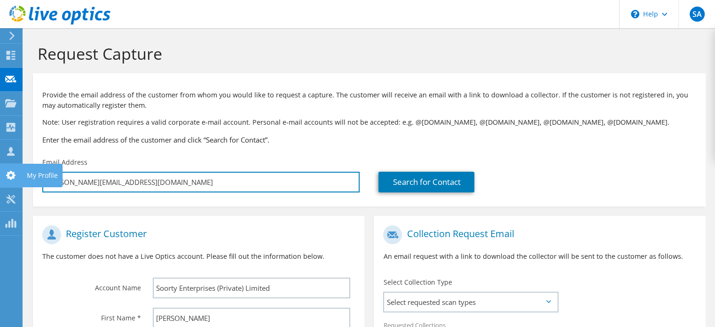
drag, startPoint x: 153, startPoint y: 188, endPoint x: 0, endPoint y: 184, distance: 153.3
click at [0, 184] on div "SA Channel Partner Saad Ali msaad@sbsdistribution.net Syed Business Solutions M…" at bounding box center [357, 267] width 715 height 535
type input "s"
type input "Select"
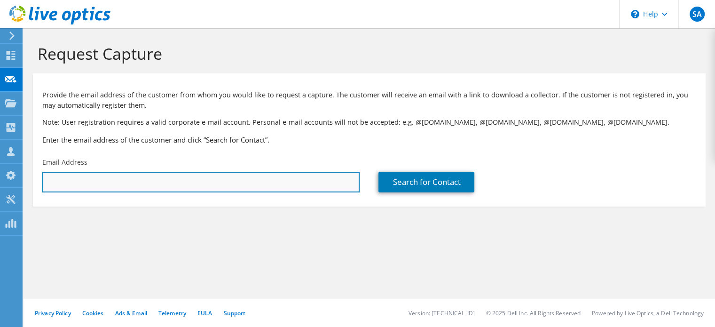
paste input "Ayesha Fawad <purchase2@naveenagroup.com>"
drag, startPoint x: 99, startPoint y: 184, endPoint x: 0, endPoint y: 181, distance: 99.2
click at [0, 181] on div "SA Channel Partner Saad Ali msaad@sbsdistribution.net Syed Business Solutions M…" at bounding box center [357, 163] width 715 height 327
click at [233, 186] on input "purchase2@naveenagroup.com>" at bounding box center [200, 182] width 317 height 21
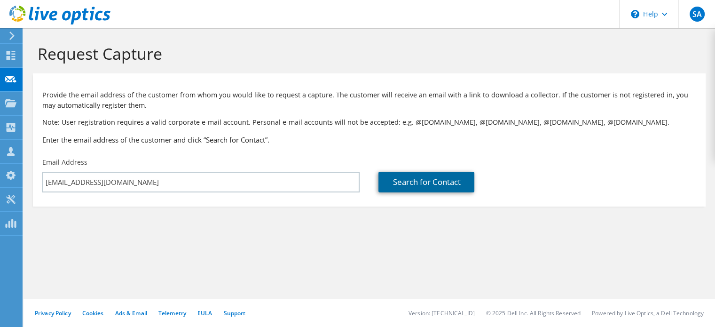
click at [415, 188] on link "Search for Contact" at bounding box center [426, 182] width 96 height 21
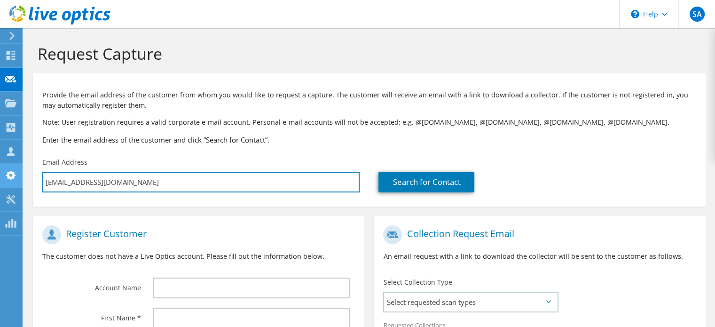
drag, startPoint x: 155, startPoint y: 181, endPoint x: 0, endPoint y: 171, distance: 155.0
click at [0, 171] on div "SA Channel Partner Saad Ali msaad@sbsdistribution.net Syed Business Solutions M…" at bounding box center [357, 262] width 715 height 525
type input "p"
type input "Select"
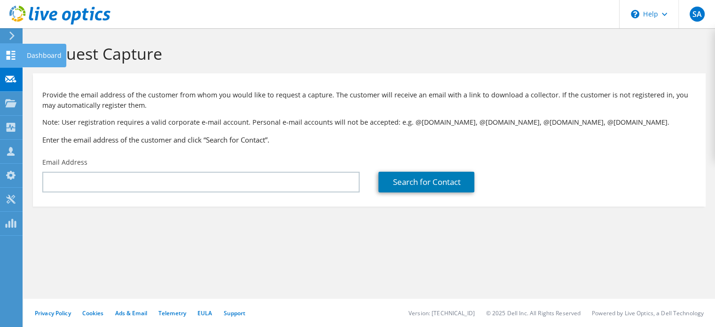
click at [12, 60] on div at bounding box center [10, 56] width 11 height 10
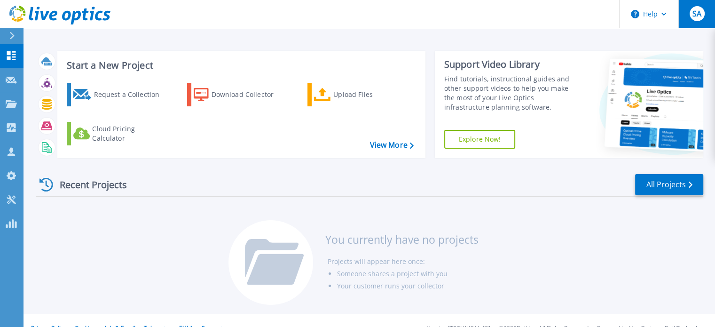
click at [696, 16] on span "SA" at bounding box center [696, 14] width 9 height 8
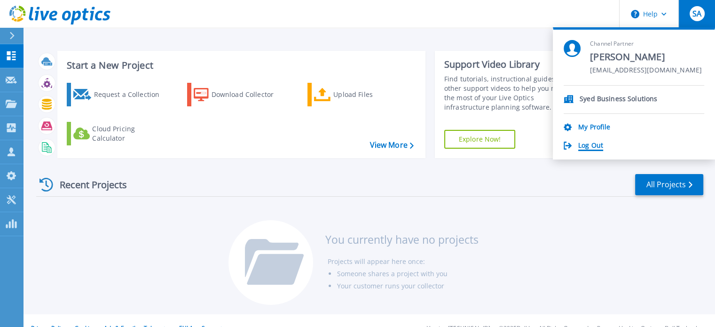
click at [583, 147] on link "Log Out" at bounding box center [590, 145] width 25 height 9
